Goal: Contribute content: Add original content to the website for others to see

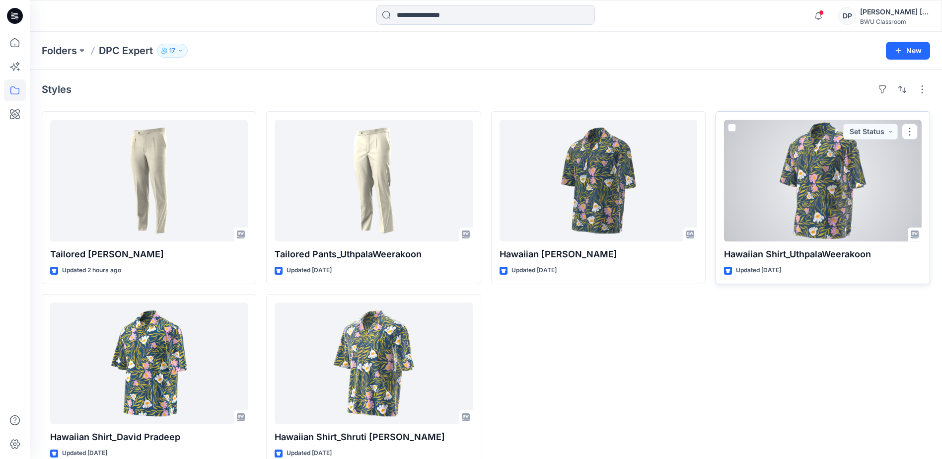
scroll to position [20, 0]
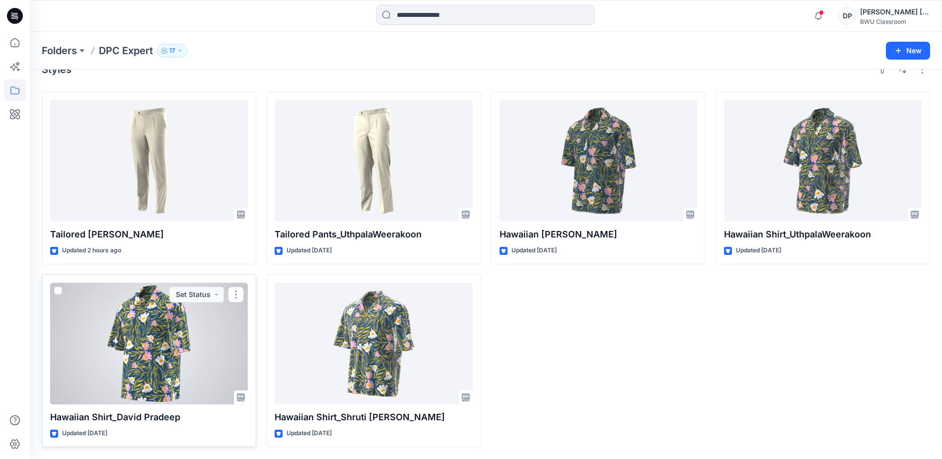
click at [134, 362] on div at bounding box center [149, 344] width 198 height 122
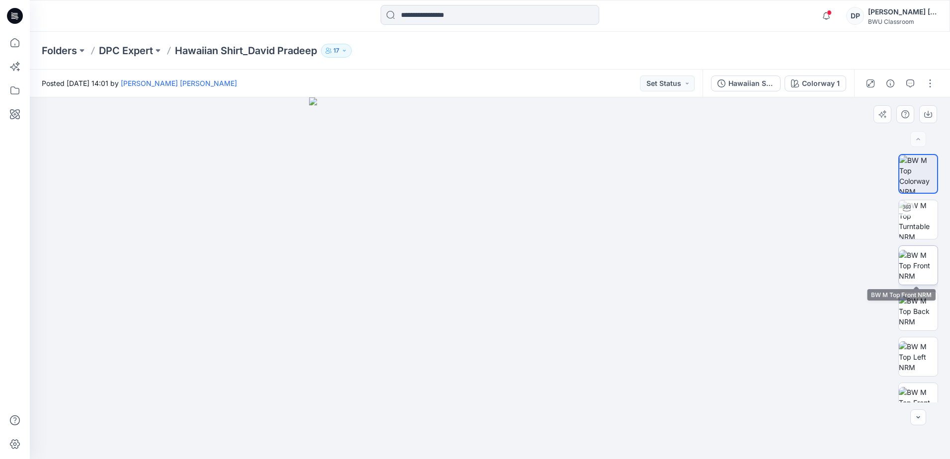
click at [926, 275] on img at bounding box center [917, 265] width 39 height 31
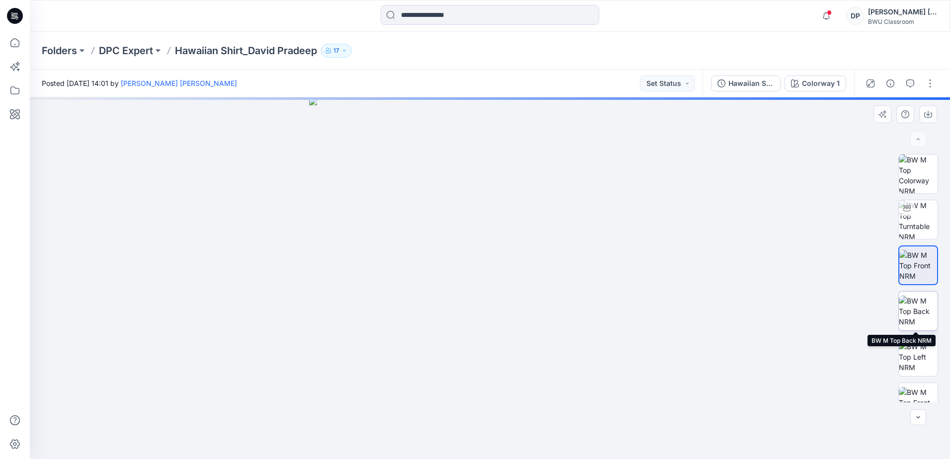
click at [921, 318] on img at bounding box center [917, 310] width 39 height 31
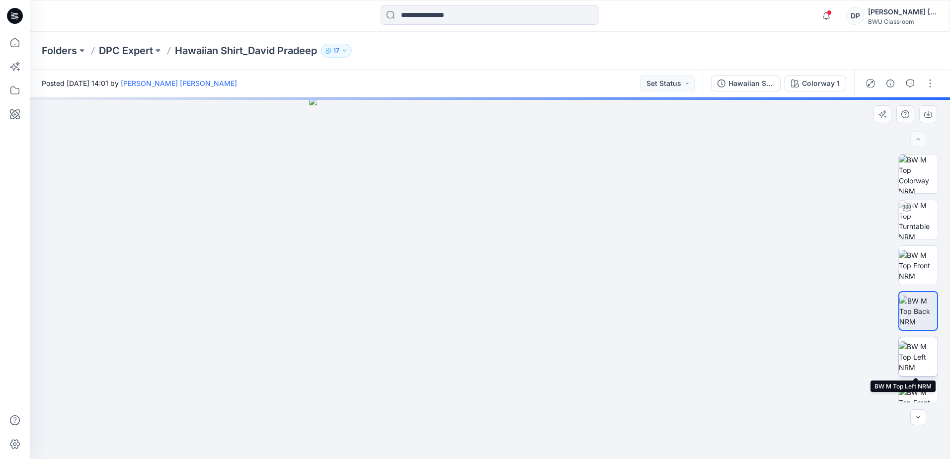
click at [923, 357] on img at bounding box center [917, 356] width 39 height 31
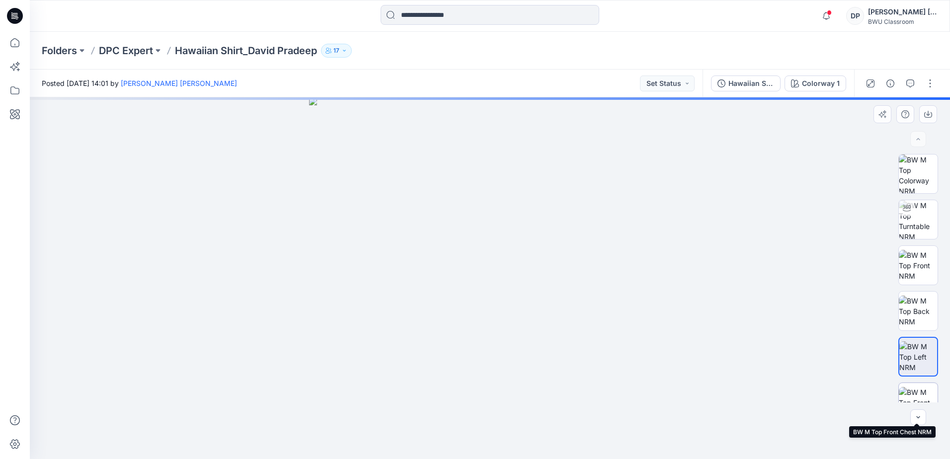
click at [921, 397] on img at bounding box center [917, 402] width 39 height 31
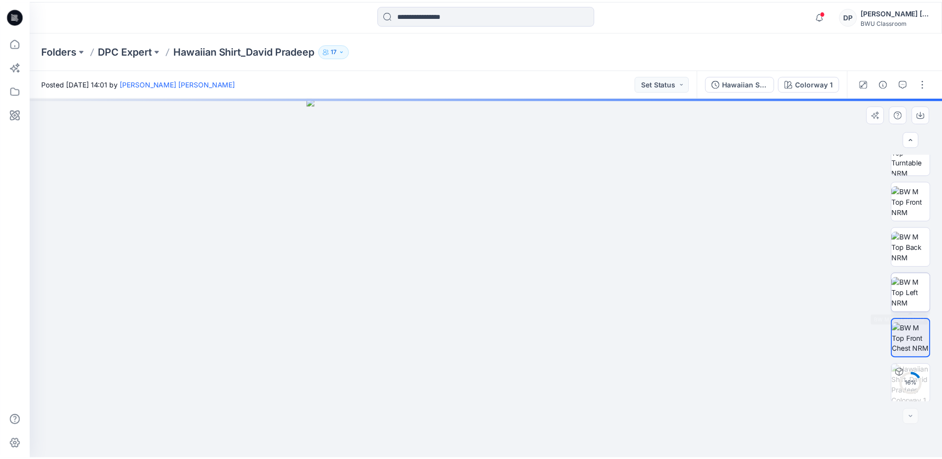
scroll to position [66, 0]
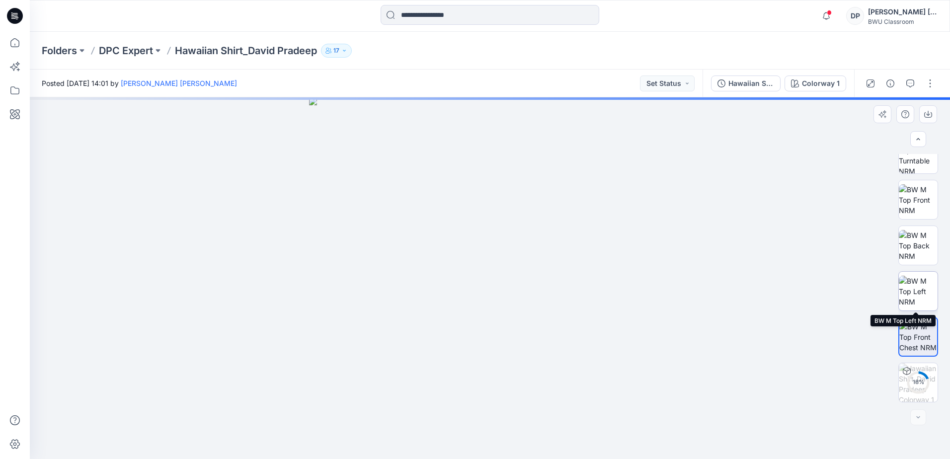
click at [922, 292] on img at bounding box center [917, 291] width 39 height 31
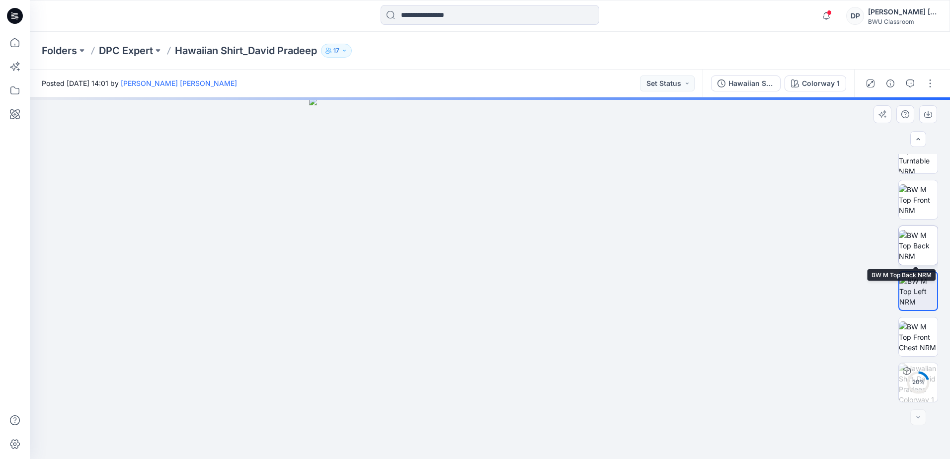
click at [920, 246] on img at bounding box center [917, 245] width 39 height 31
click at [913, 207] on img at bounding box center [917, 199] width 39 height 31
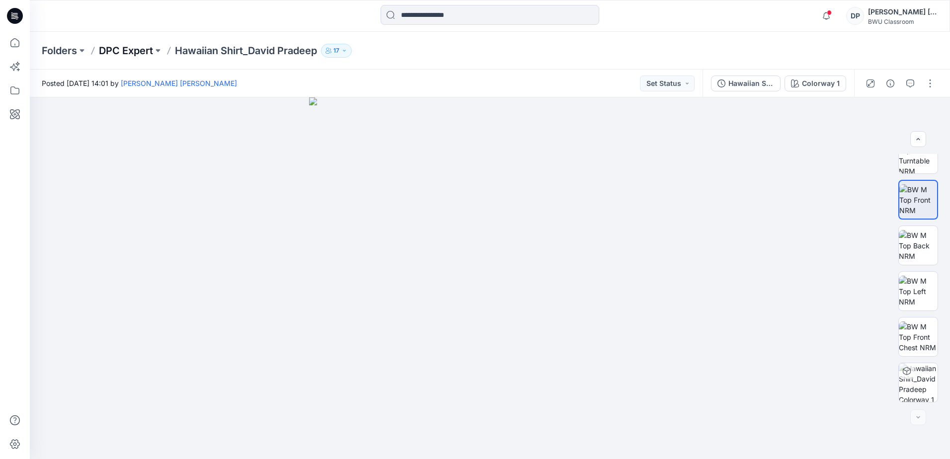
click at [135, 54] on p "DPC Expert" at bounding box center [126, 51] width 54 height 14
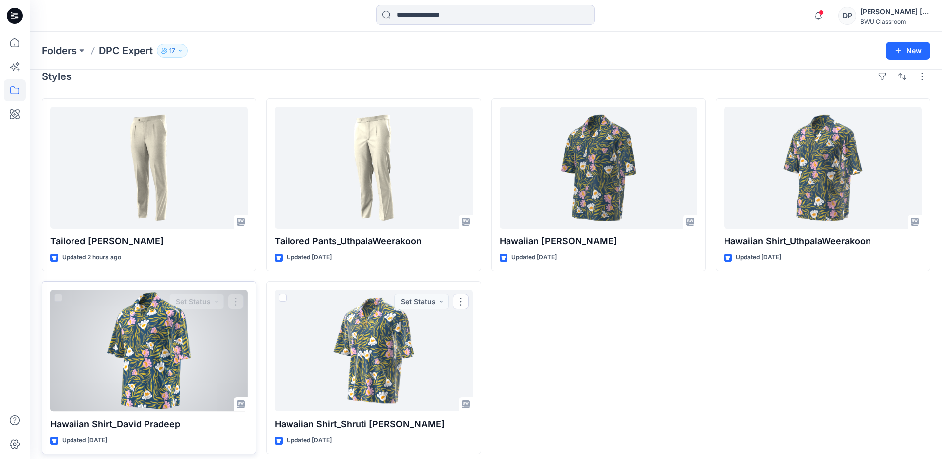
scroll to position [20, 0]
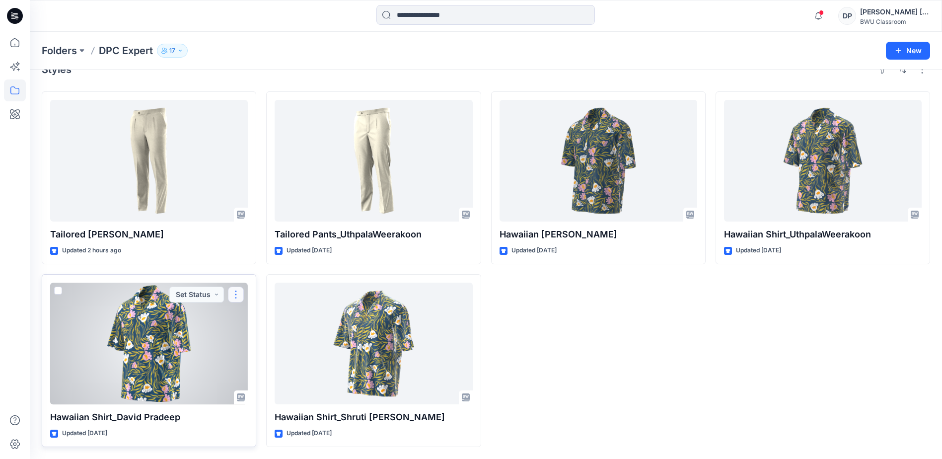
click at [232, 296] on button "button" at bounding box center [236, 295] width 16 height 16
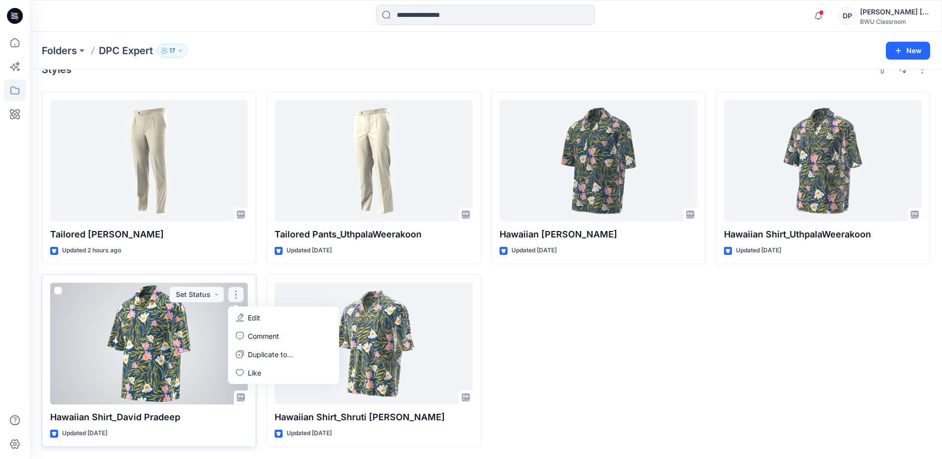
click at [174, 394] on div at bounding box center [149, 344] width 198 height 122
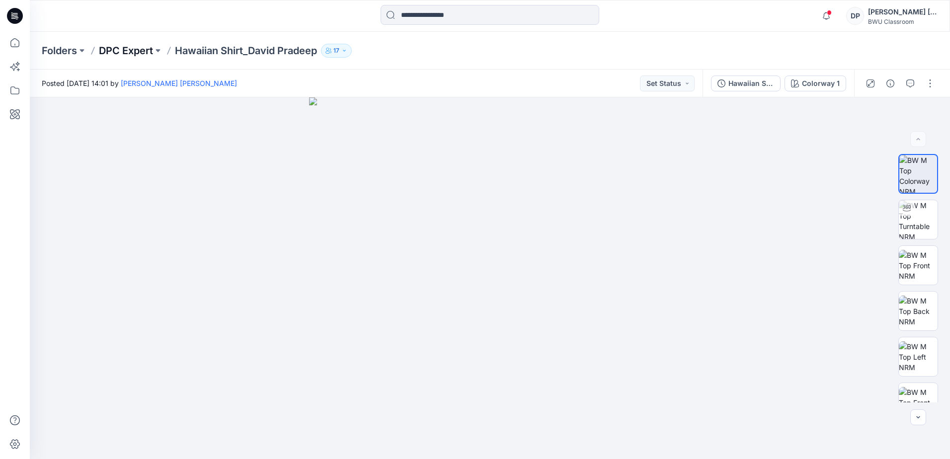
click at [138, 53] on p "DPC Expert" at bounding box center [126, 51] width 54 height 14
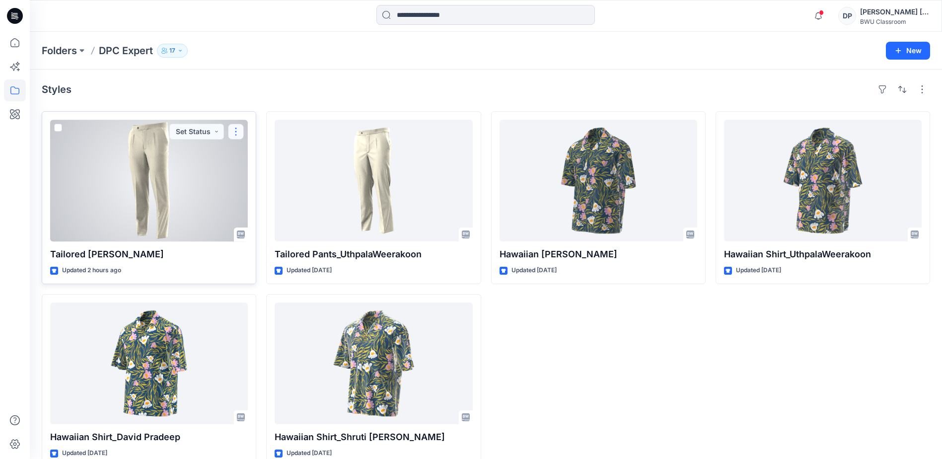
click at [232, 132] on button "button" at bounding box center [236, 132] width 16 height 16
click at [193, 191] on div at bounding box center [149, 181] width 198 height 122
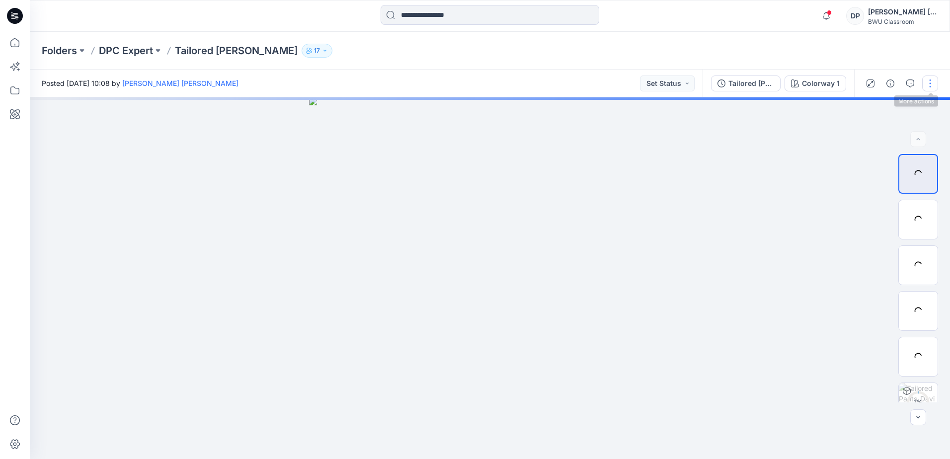
click at [928, 85] on button "button" at bounding box center [930, 83] width 16 height 16
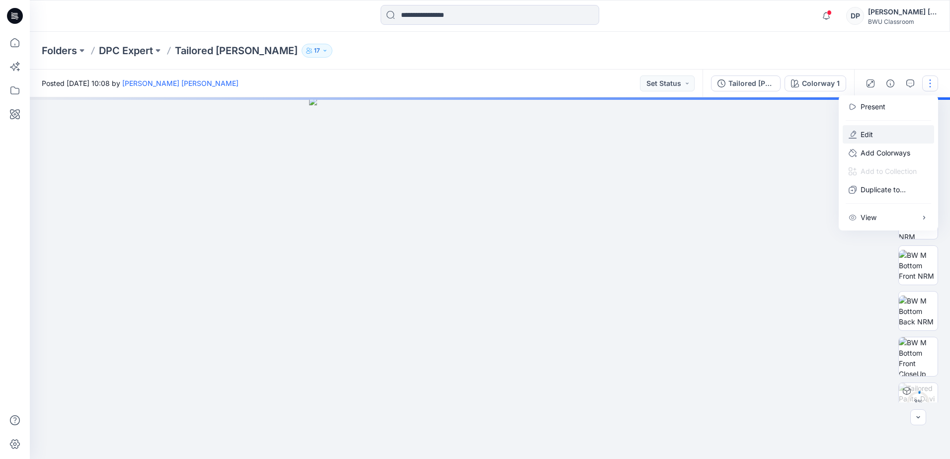
click at [885, 134] on button "Edit" at bounding box center [887, 134] width 91 height 18
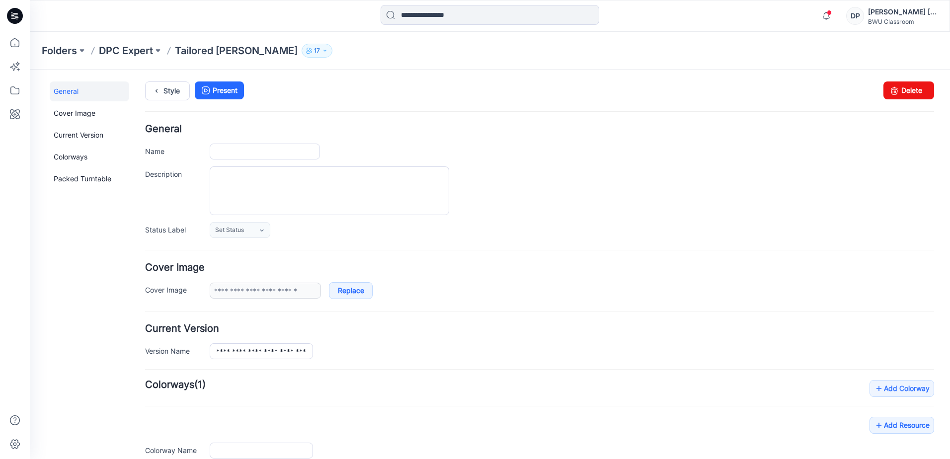
type input "**********"
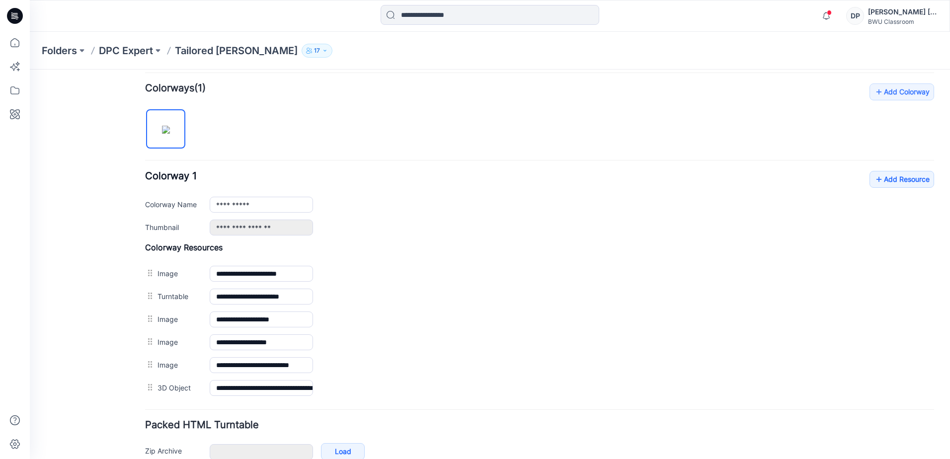
scroll to position [248, 0]
